Goal: Find specific page/section: Find specific page/section

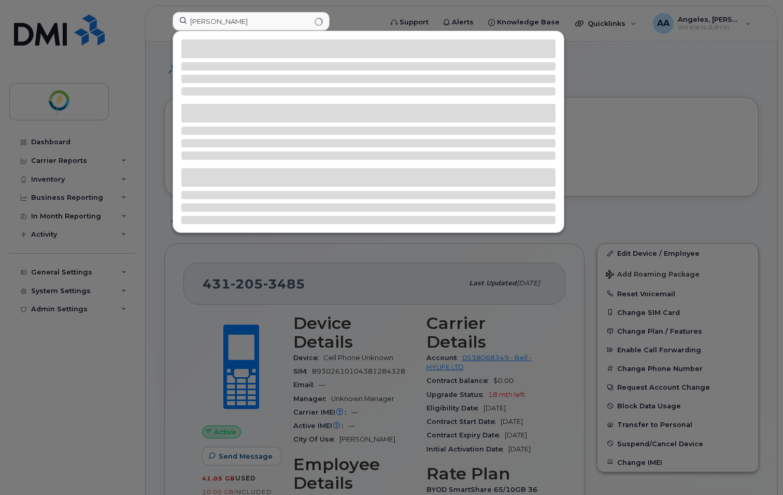
type input "scott j"
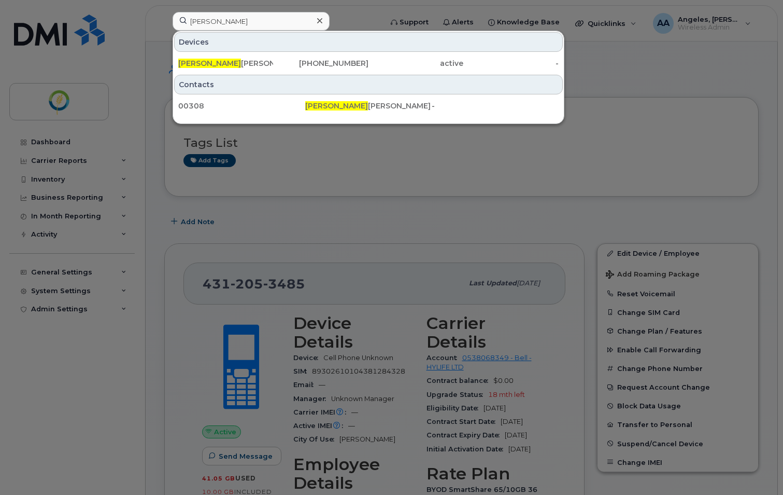
drag, startPoint x: 268, startPoint y: 61, endPoint x: 527, endPoint y: 183, distance: 287.1
click at [268, 61] on div "Scott J ohnson" at bounding box center [225, 63] width 95 height 10
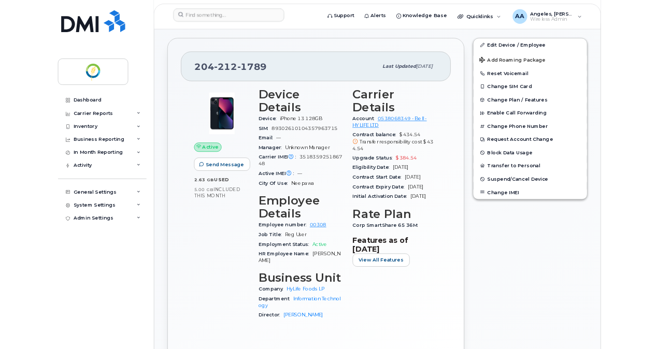
scroll to position [207, 0]
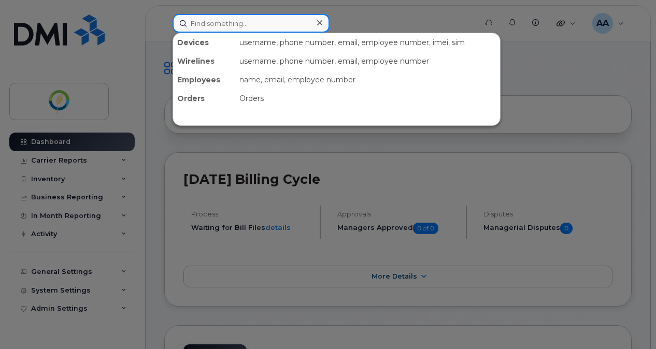
click at [231, 28] on input at bounding box center [251, 23] width 157 height 19
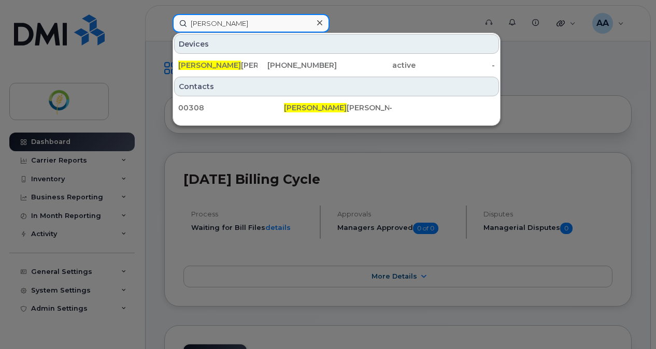
type input "[PERSON_NAME]"
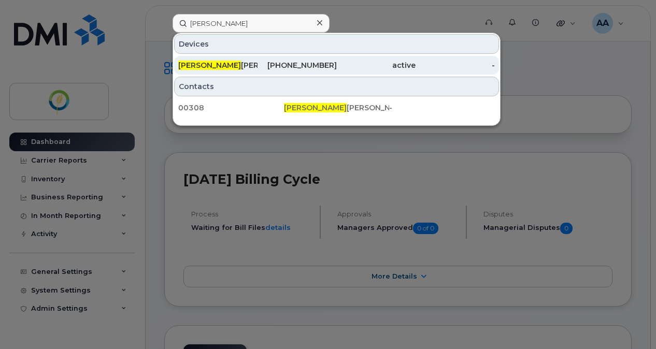
click at [261, 61] on div "[PHONE_NUMBER]" at bounding box center [297, 65] width 79 height 10
